Goal: Find specific page/section: Find specific page/section

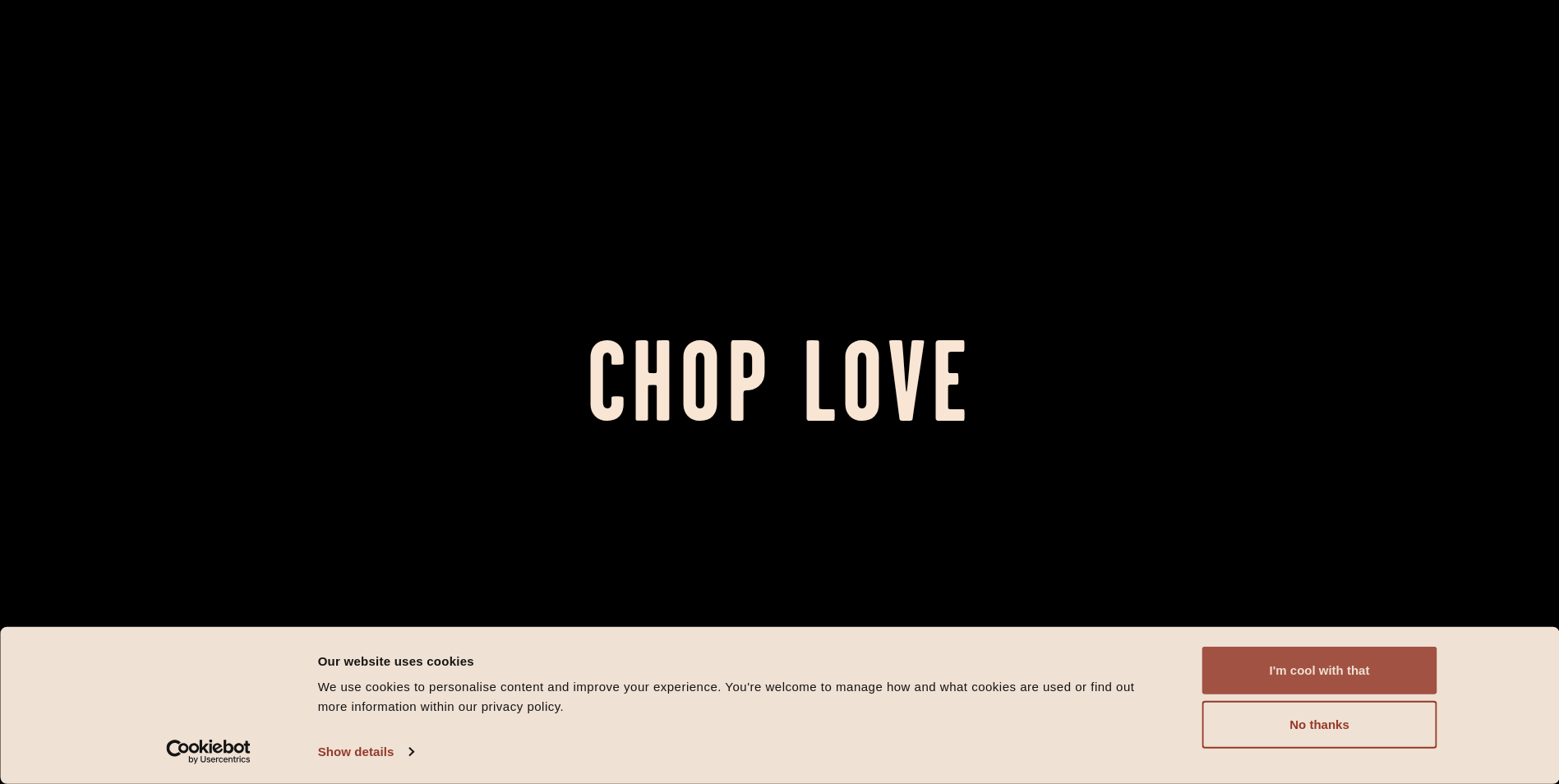
click at [1288, 666] on button "I'm cool with that" at bounding box center [1319, 670] width 235 height 48
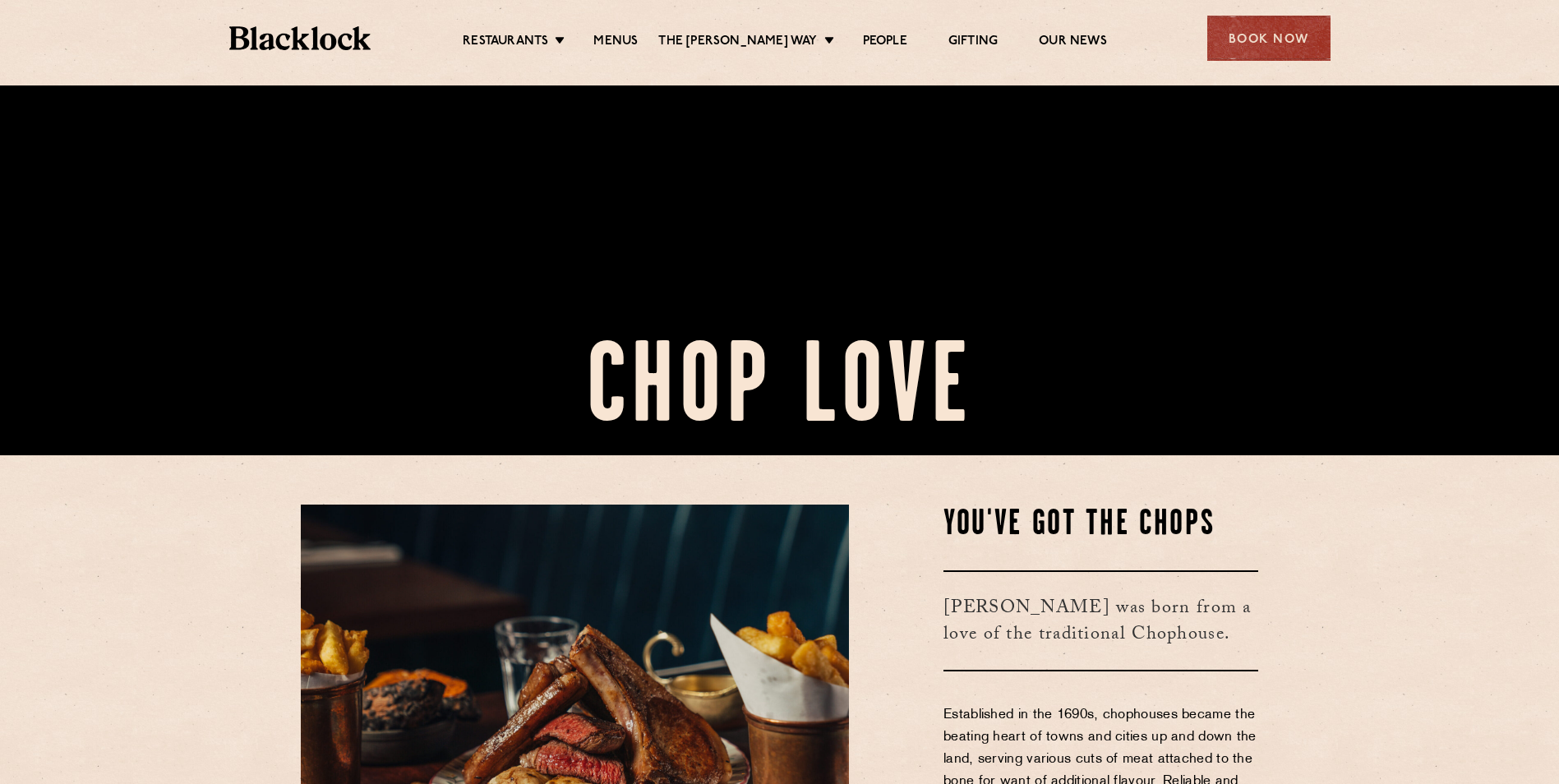
scroll to position [657, 0]
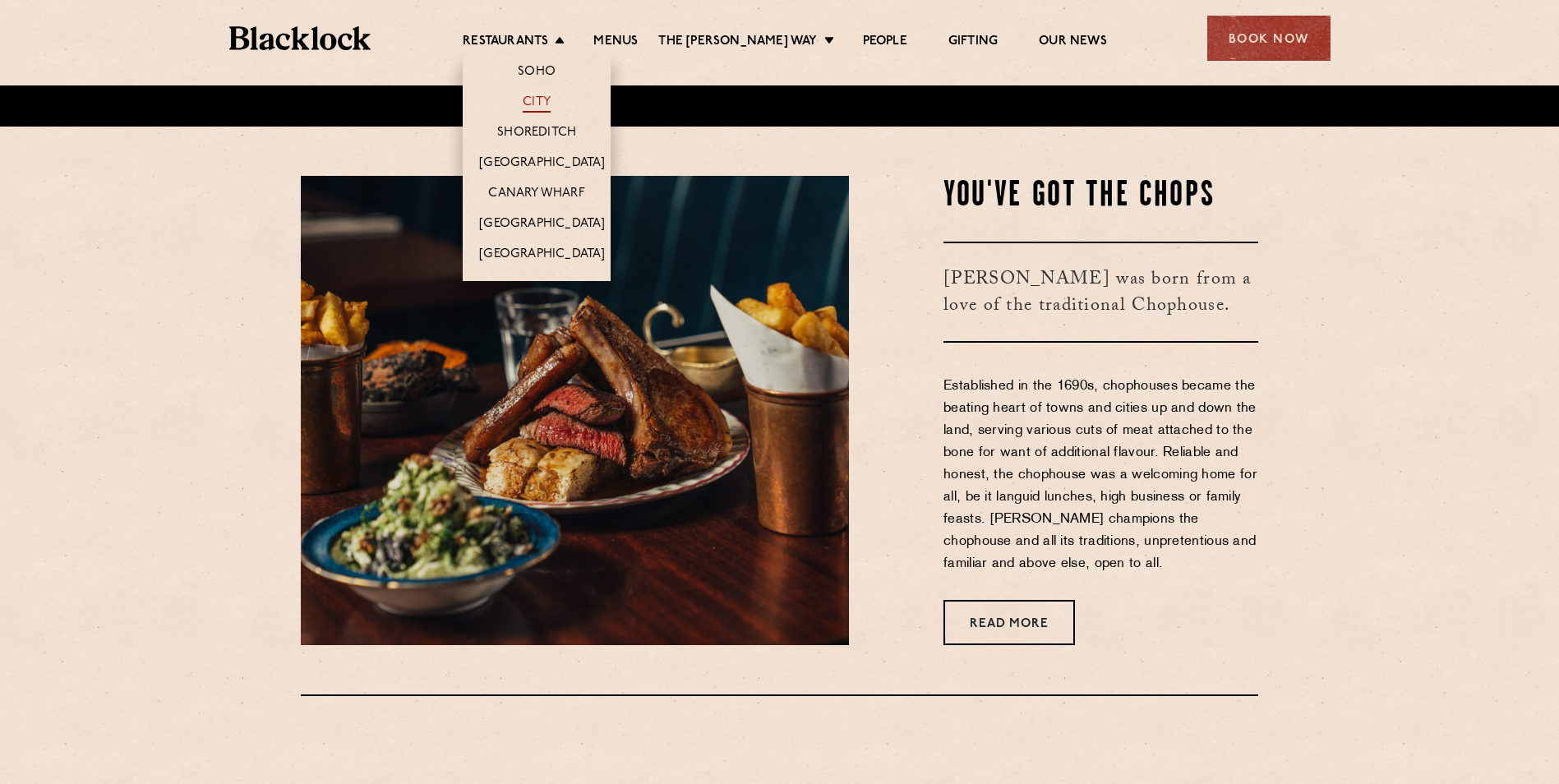
click at [539, 99] on link "City" at bounding box center [536, 103] width 28 height 18
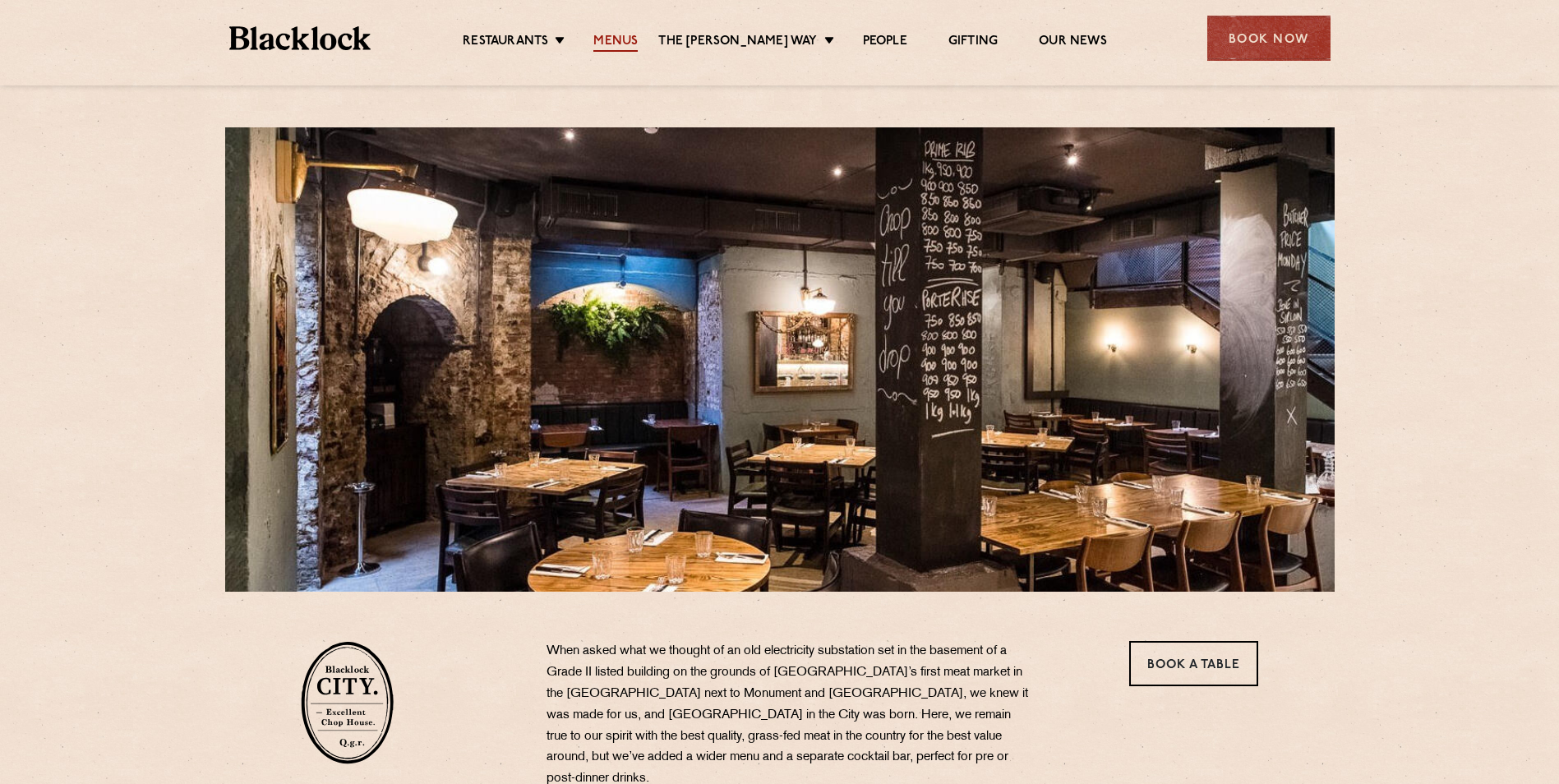
click at [633, 47] on link "Menus" at bounding box center [615, 43] width 44 height 18
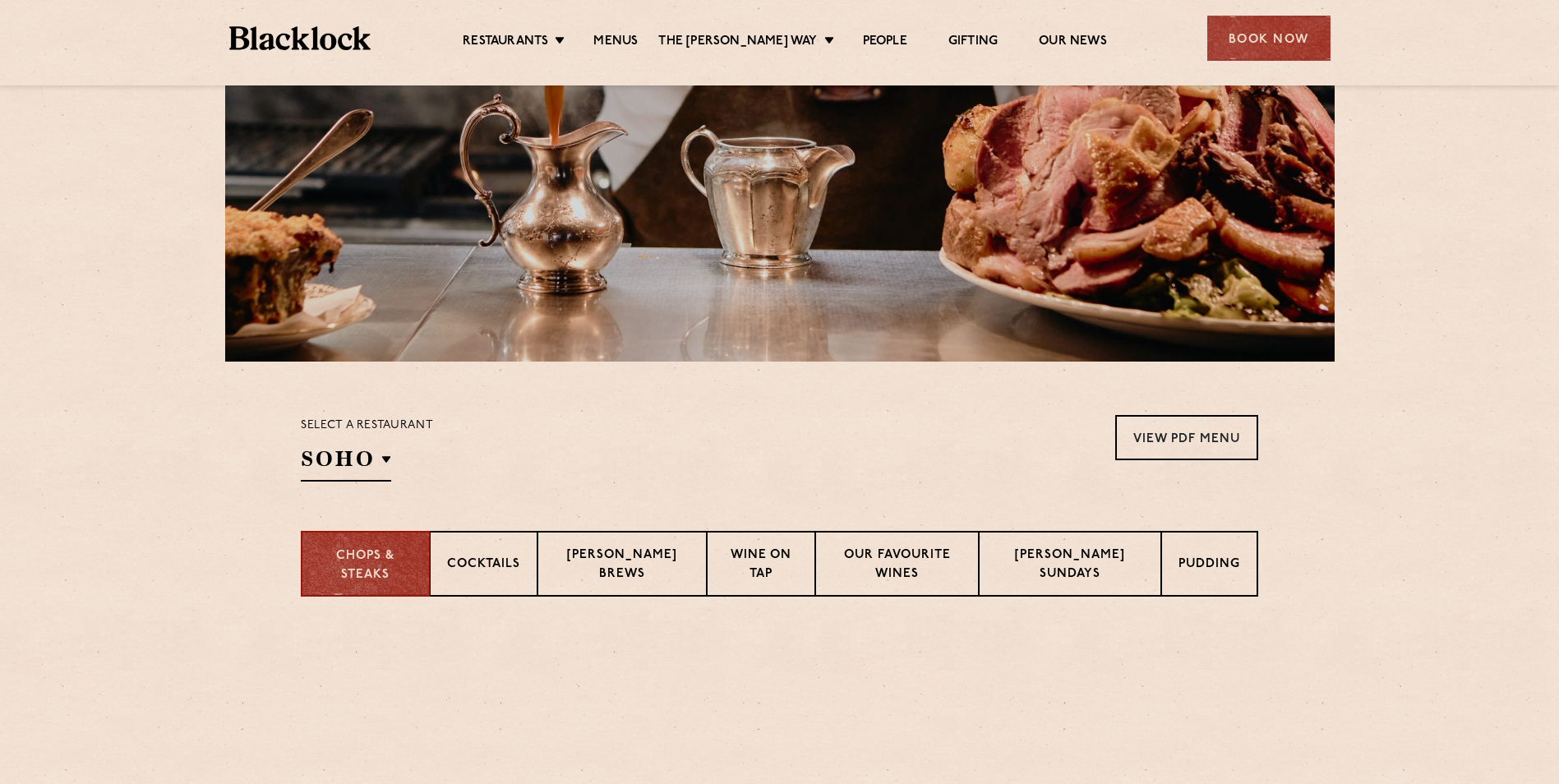
scroll to position [328, 0]
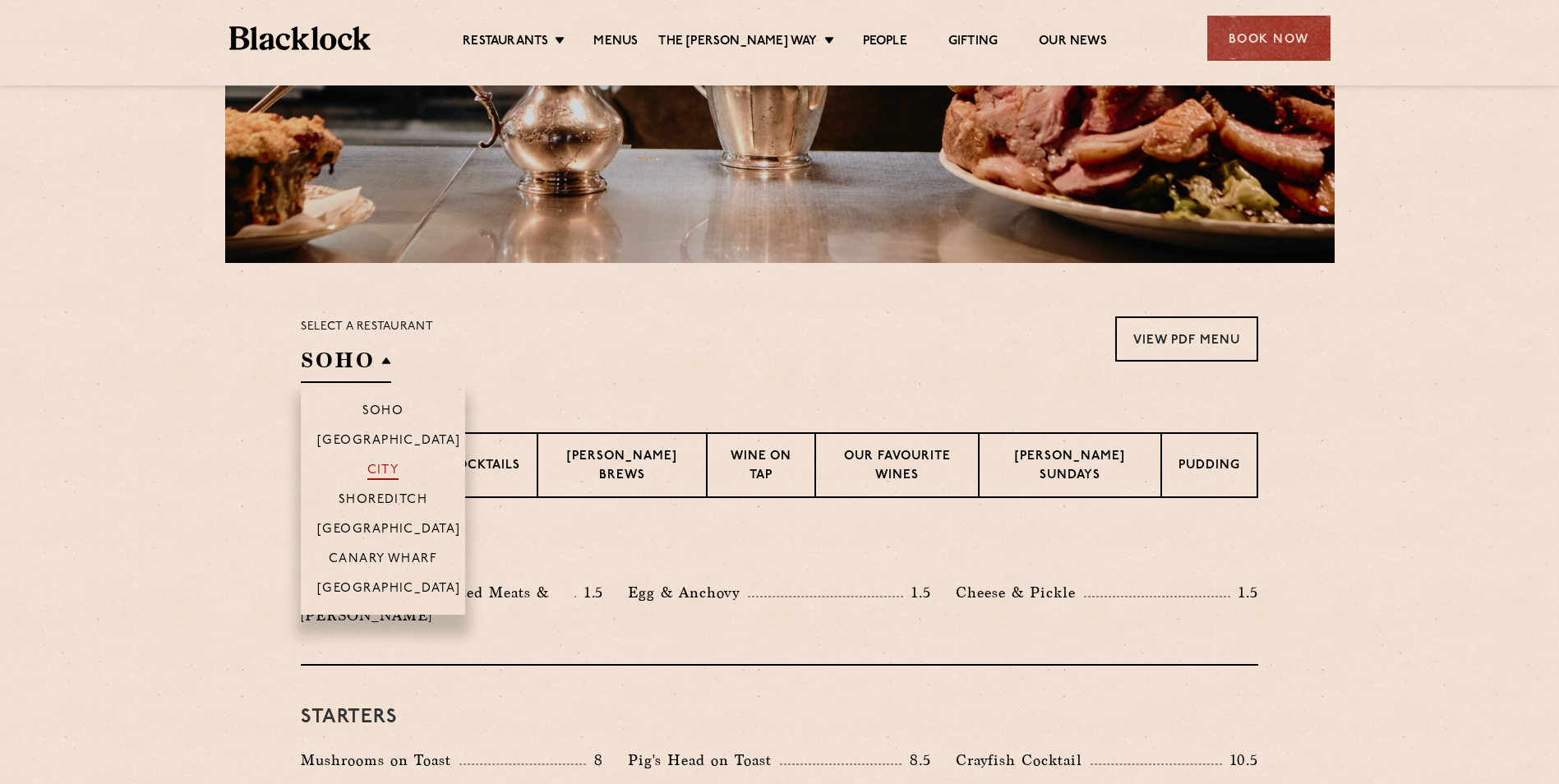
click at [380, 468] on p "City" at bounding box center [383, 471] width 32 height 16
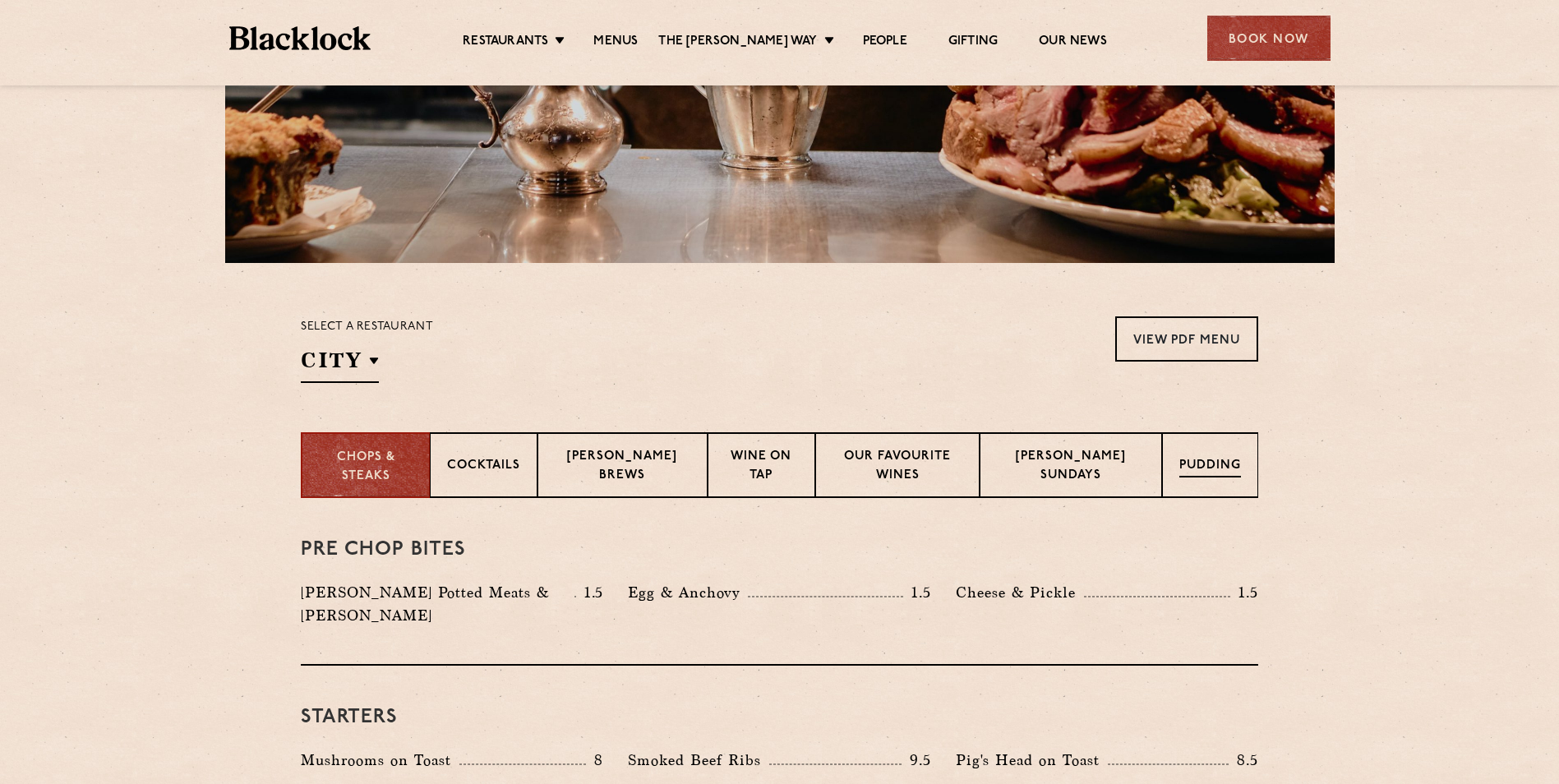
click at [1217, 472] on p "Pudding" at bounding box center [1210, 467] width 61 height 21
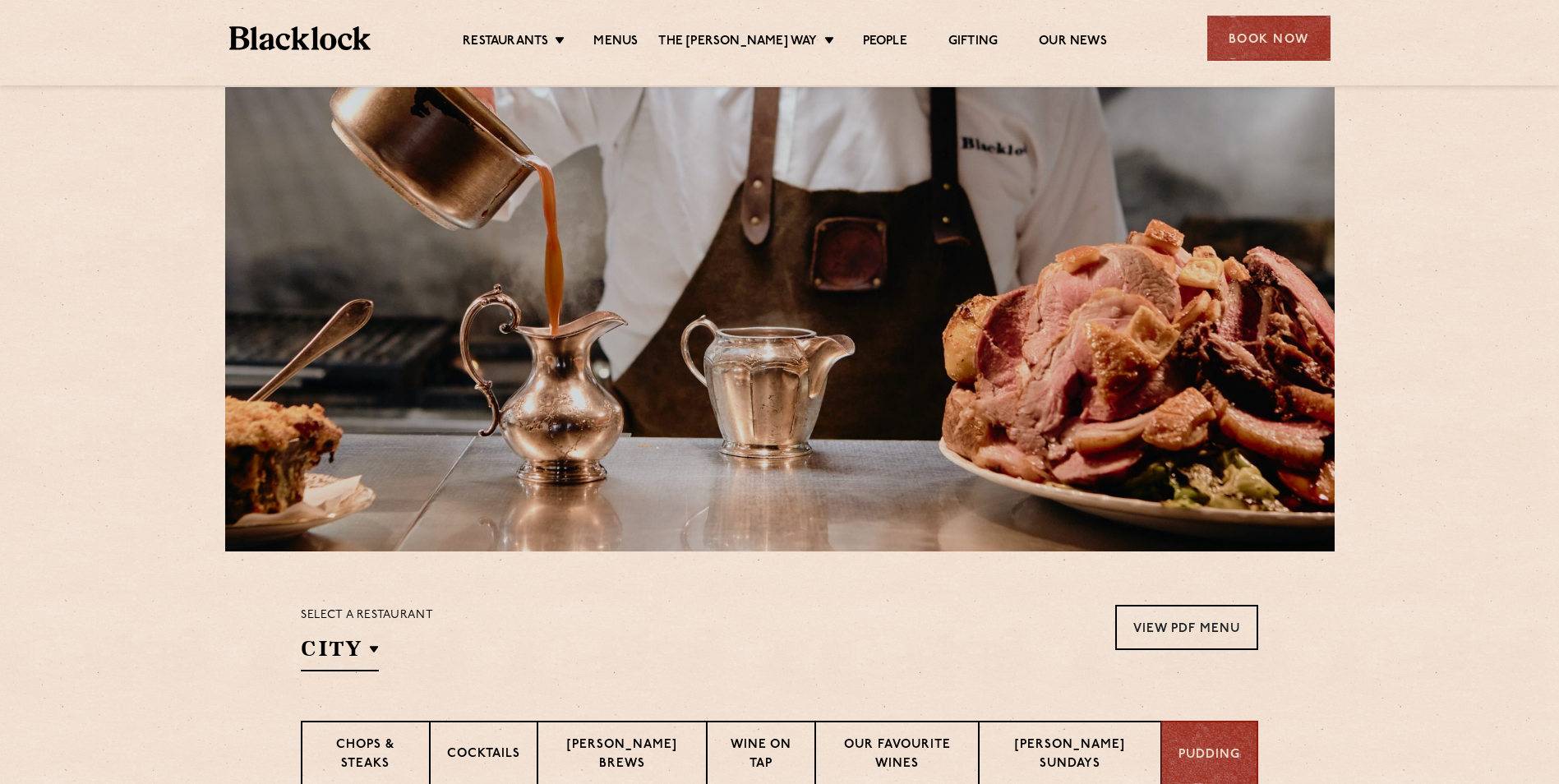
scroll to position [0, 0]
